Goal: Task Accomplishment & Management: Complete application form

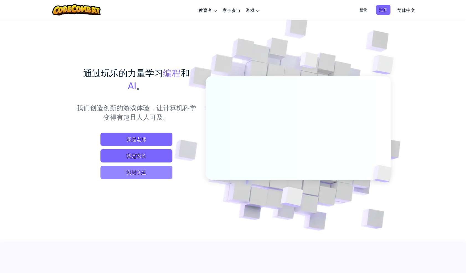
click at [145, 170] on span "我是学生" at bounding box center [136, 172] width 72 height 13
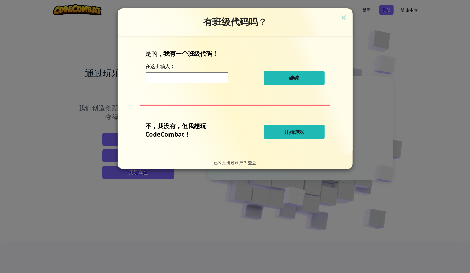
click at [273, 133] on button "开始游戏" at bounding box center [294, 132] width 61 height 14
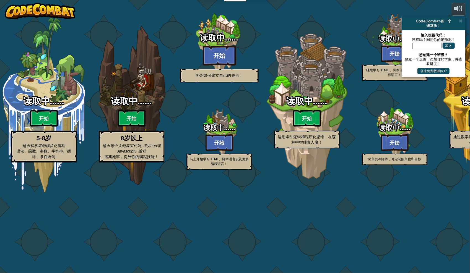
select select "zh-HANS"
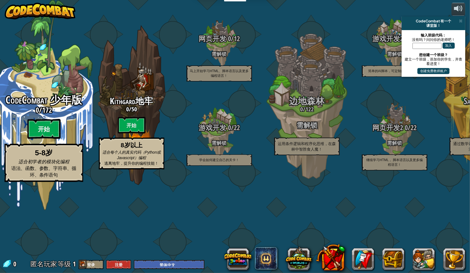
click at [45, 139] on btn "开始" at bounding box center [43, 129] width 33 height 20
select select "zh-HANS"
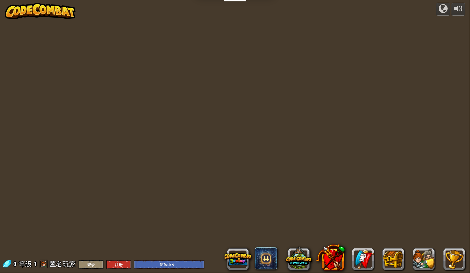
select select "zh-HANS"
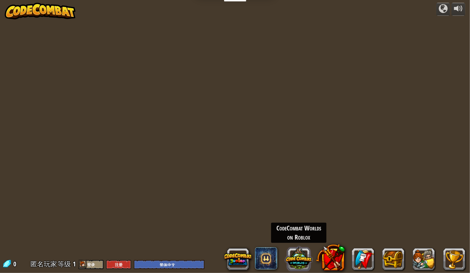
select select "zh-HANS"
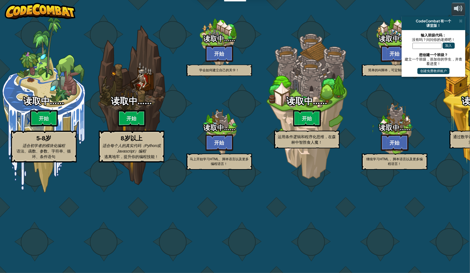
select select "zh-HANS"
